Goal: Information Seeking & Learning: Find specific fact

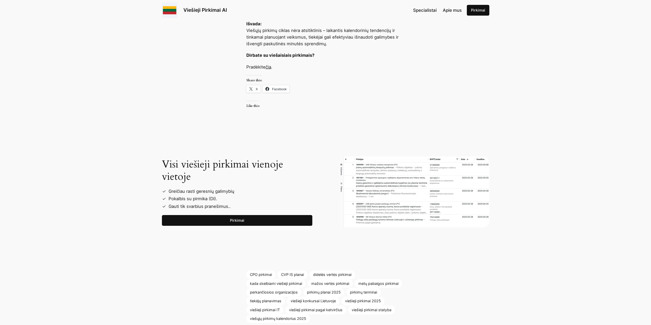
scroll to position [511, 0]
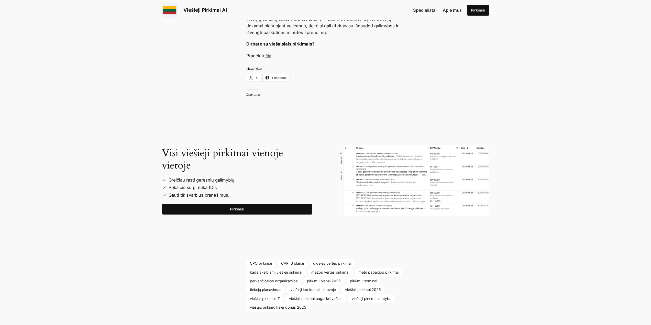
click at [247, 210] on link "Pirkimai" at bounding box center [237, 209] width 150 height 11
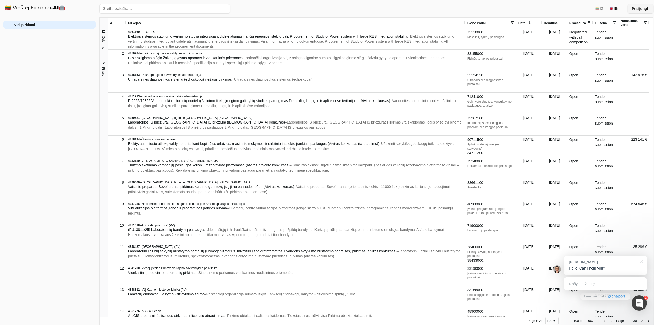
click at [135, 11] on input "search" at bounding box center [164, 8] width 131 height 9
type input "karinio"
click button "Ieškoti" at bounding box center [220, 8] width 20 height 9
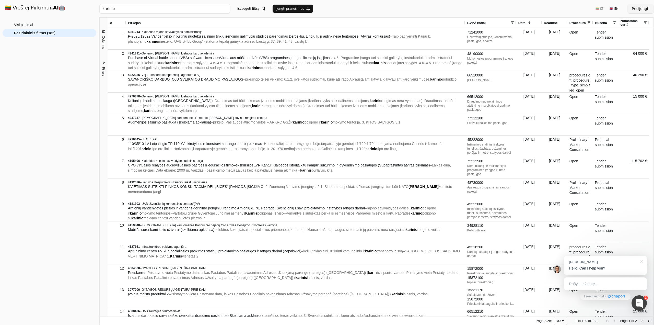
drag, startPoint x: 127, startPoint y: 10, endPoint x: 97, endPoint y: 10, distance: 29.7
click at [97, 10] on div "🇱🇹 ViešiejiPirkimai .AI 🤖 Prisijungti Group Visi pirkimai Pasirinktinis filtras…" at bounding box center [327, 162] width 654 height 325
click button "Ieškoti" at bounding box center [220, 8] width 20 height 9
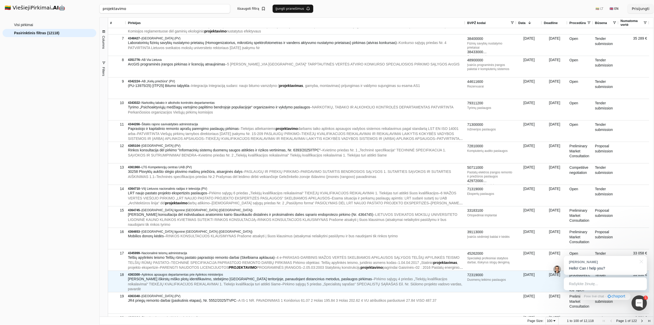
scroll to position [128, 0]
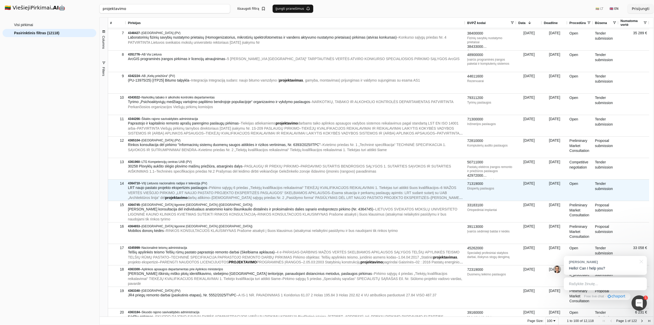
click at [615, 188] on div "Tender submission" at bounding box center [606, 189] width 26 height 21
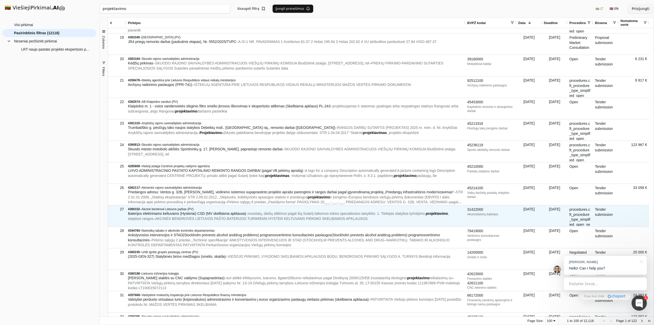
scroll to position [383, 0]
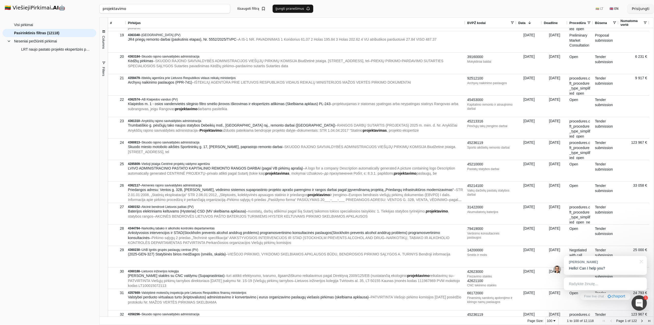
click at [134, 8] on input "projektavimo" at bounding box center [164, 8] width 131 height 9
type input "projektavimo paslaugos"
click button "Ieškoti" at bounding box center [220, 8] width 20 height 9
